Goal: Task Accomplishment & Management: Manage account settings

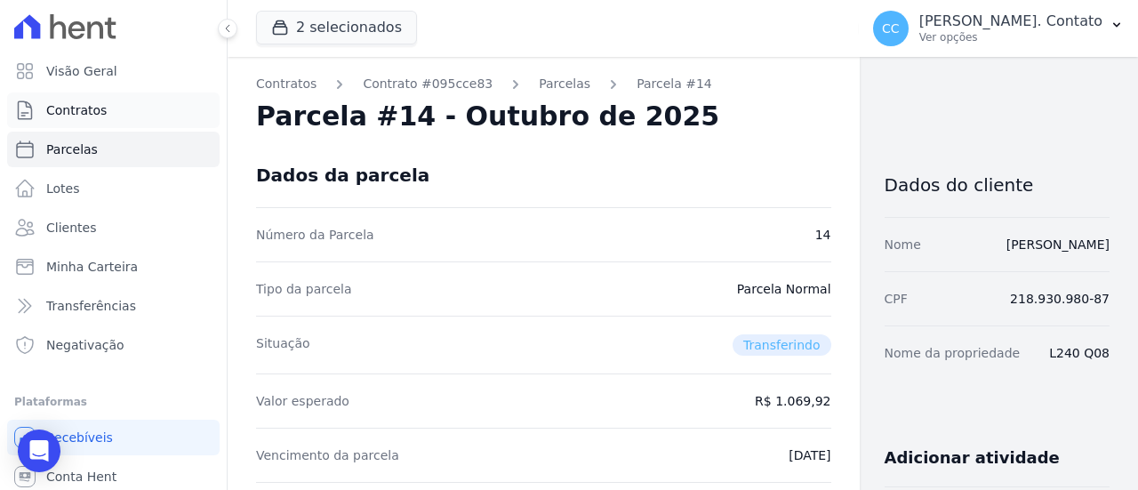
click at [85, 111] on span "Contratos" at bounding box center [76, 110] width 60 height 18
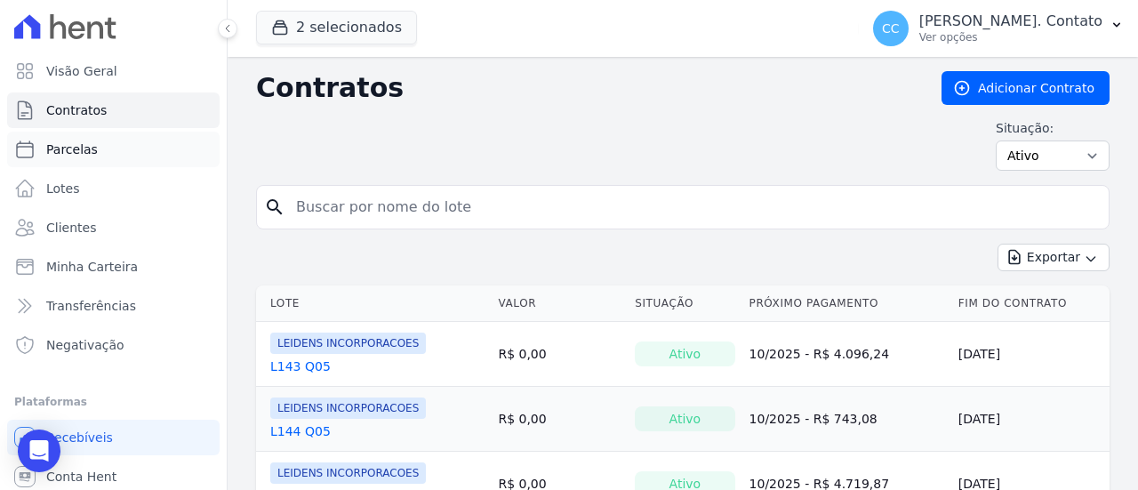
click at [84, 148] on span "Parcelas" at bounding box center [72, 149] width 52 height 18
select select
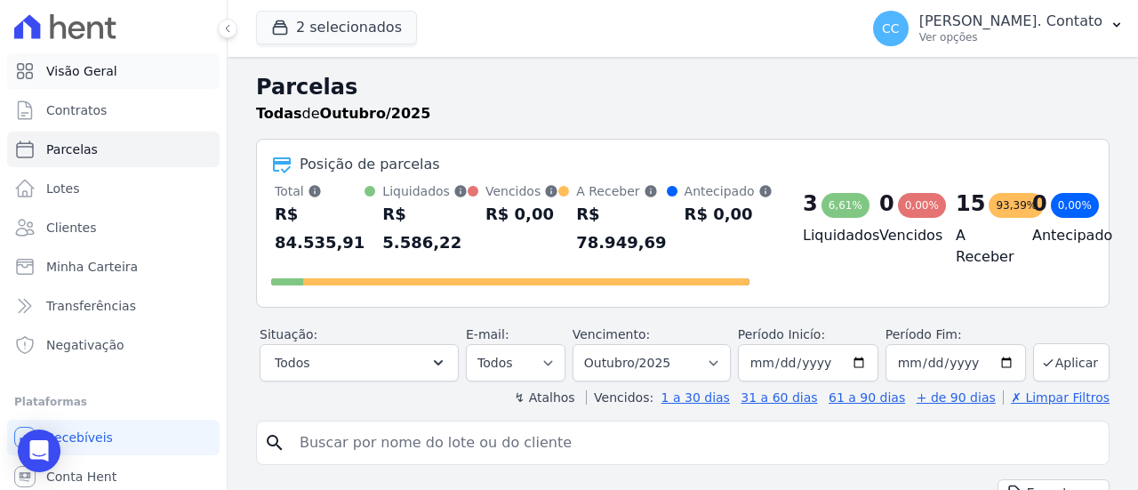
click at [63, 67] on span "Visão Geral" at bounding box center [81, 71] width 71 height 18
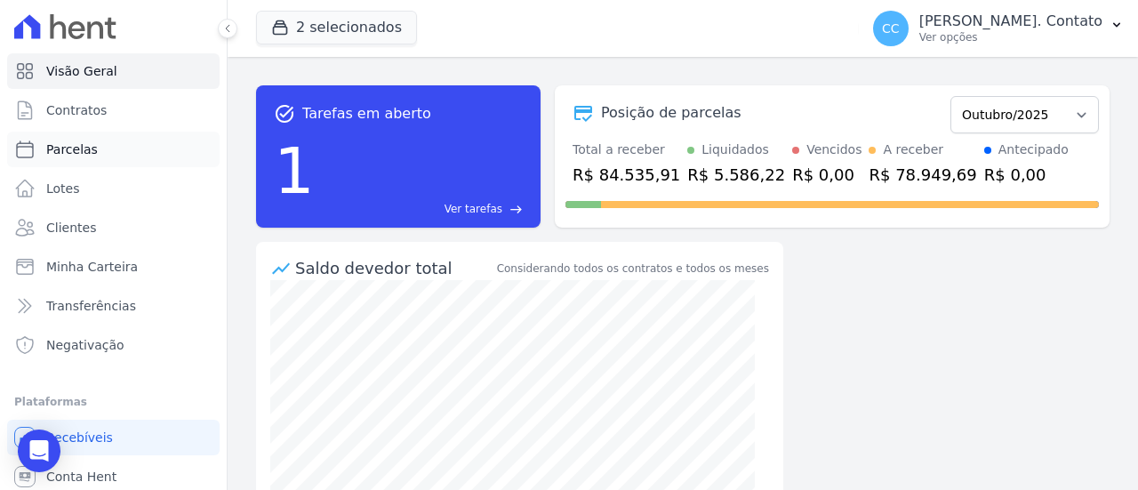
click at [84, 150] on span "Parcelas" at bounding box center [72, 149] width 52 height 18
select select
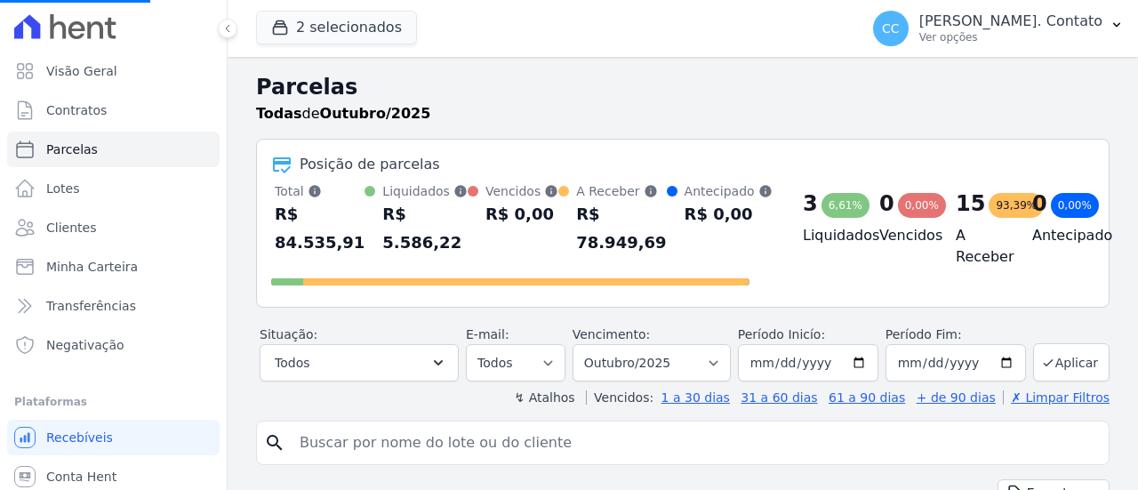
select select
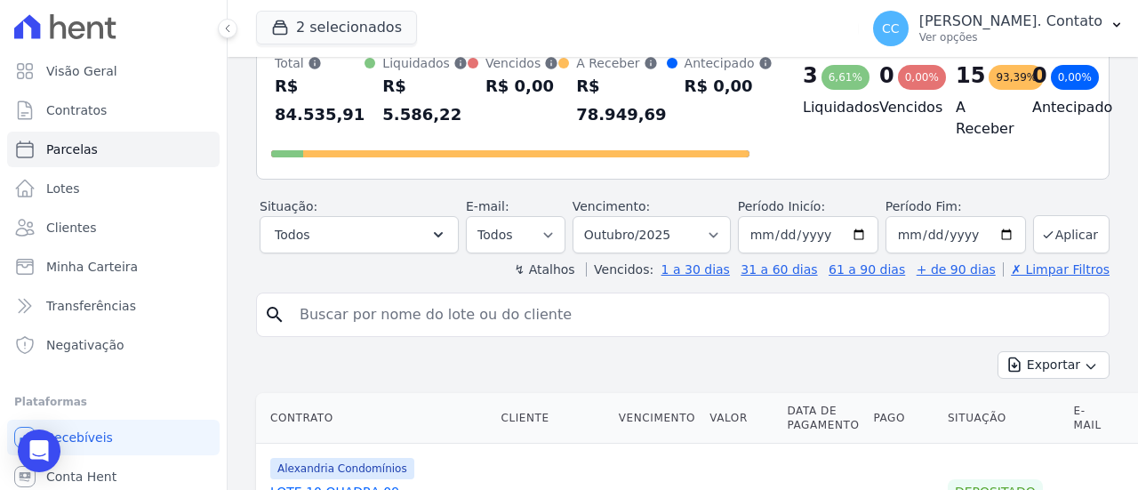
scroll to position [89, 0]
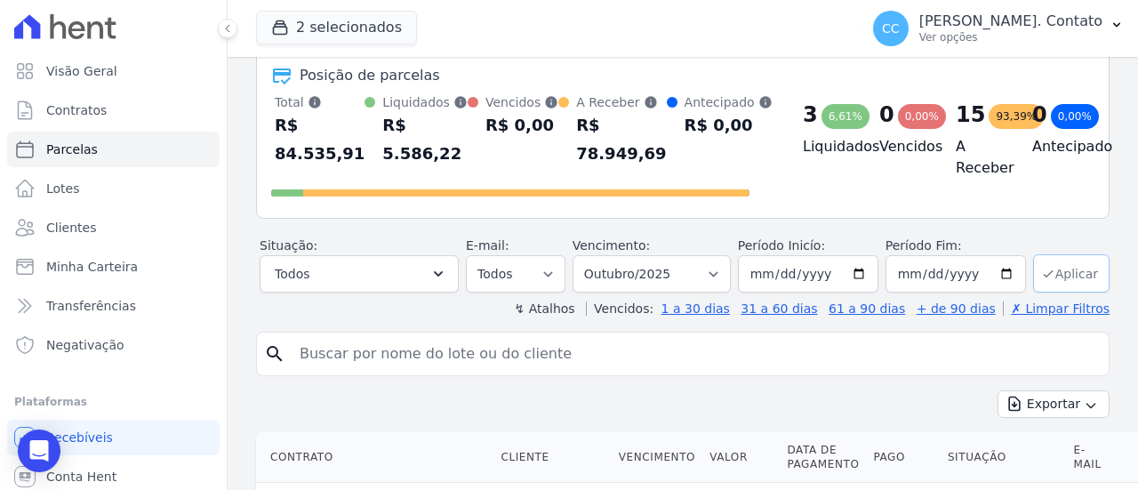
click at [1070, 275] on button "Aplicar" at bounding box center [1071, 273] width 76 height 38
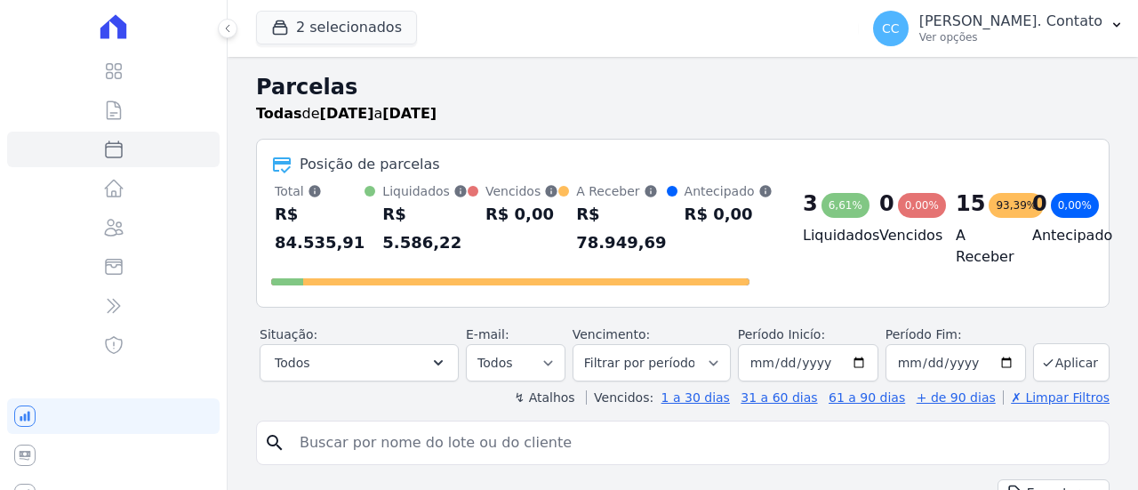
select select
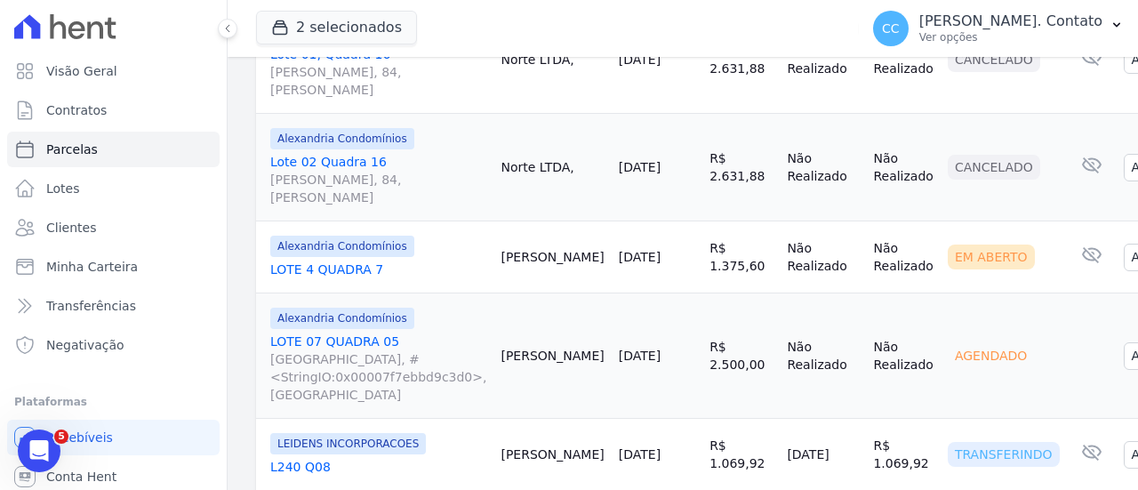
scroll to position [1156, 0]
